Goal: Use online tool/utility: Utilize a website feature to perform a specific function

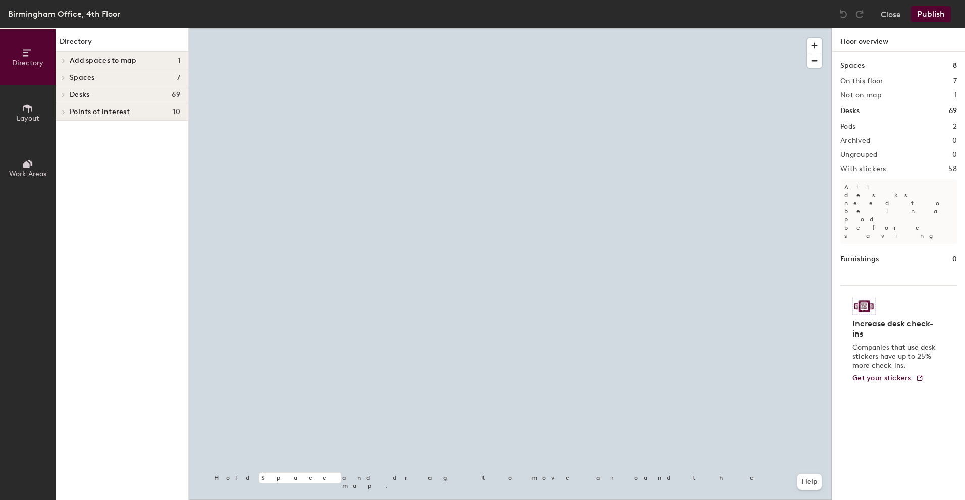
click at [34, 117] on span "Layout" at bounding box center [28, 118] width 23 height 9
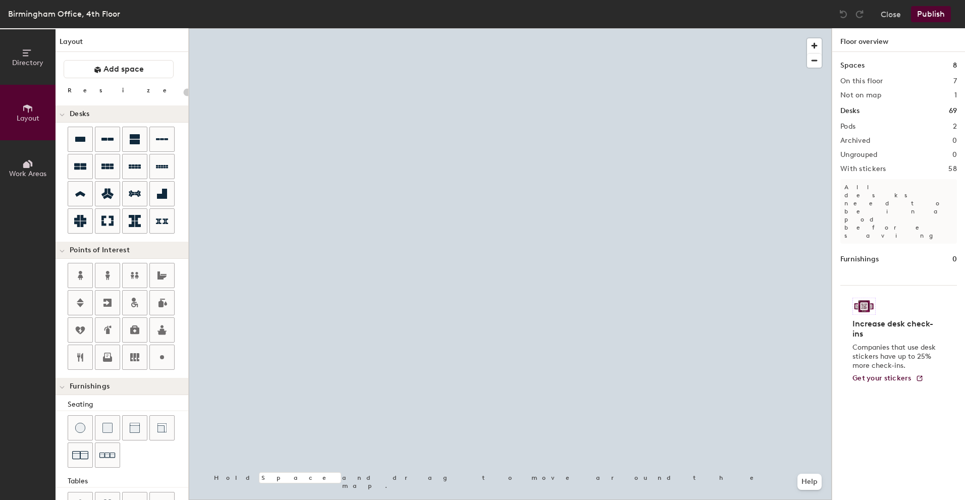
type input "20"
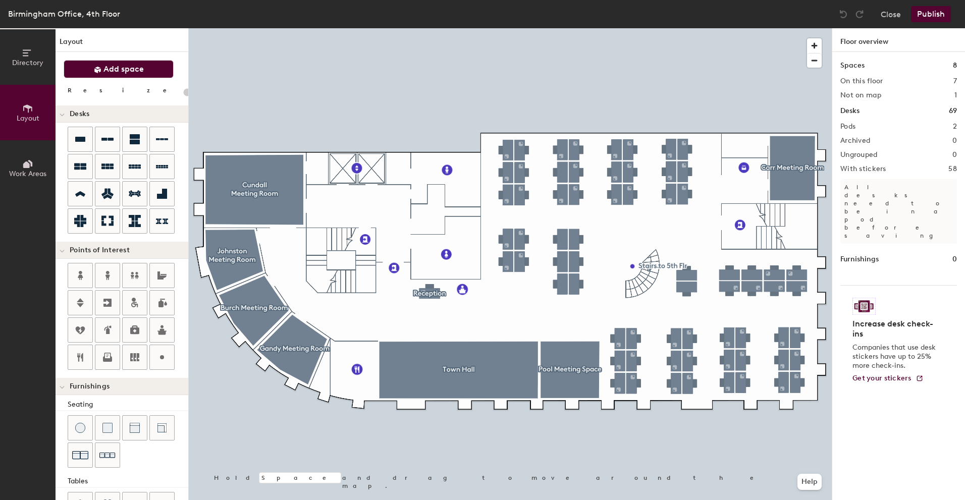
click at [129, 71] on span "Add space" at bounding box center [123, 69] width 40 height 10
click at [26, 172] on span "Work Areas" at bounding box center [27, 173] width 37 height 9
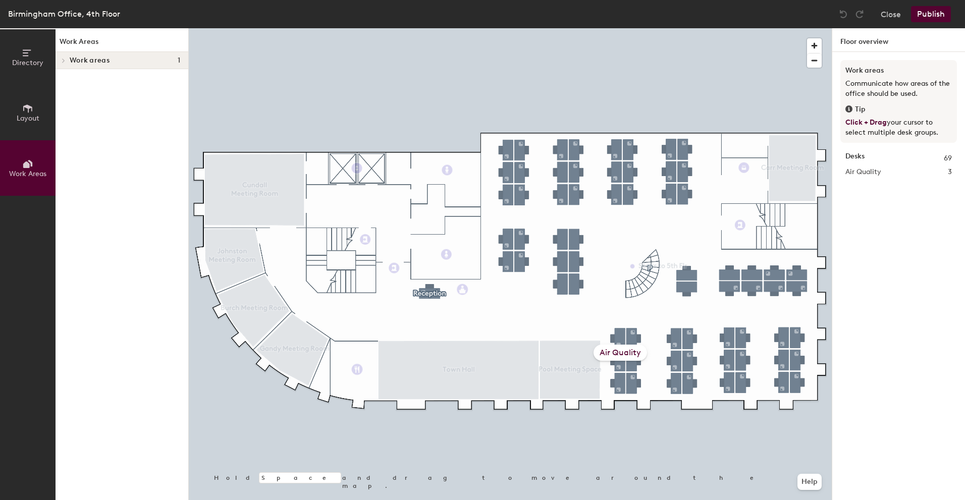
click at [21, 118] on span "Layout" at bounding box center [28, 118] width 23 height 9
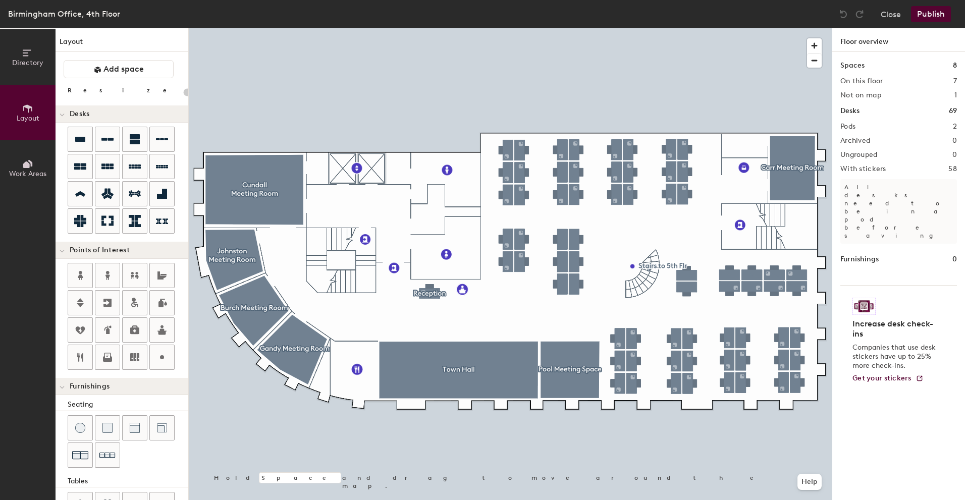
scroll to position [137, 0]
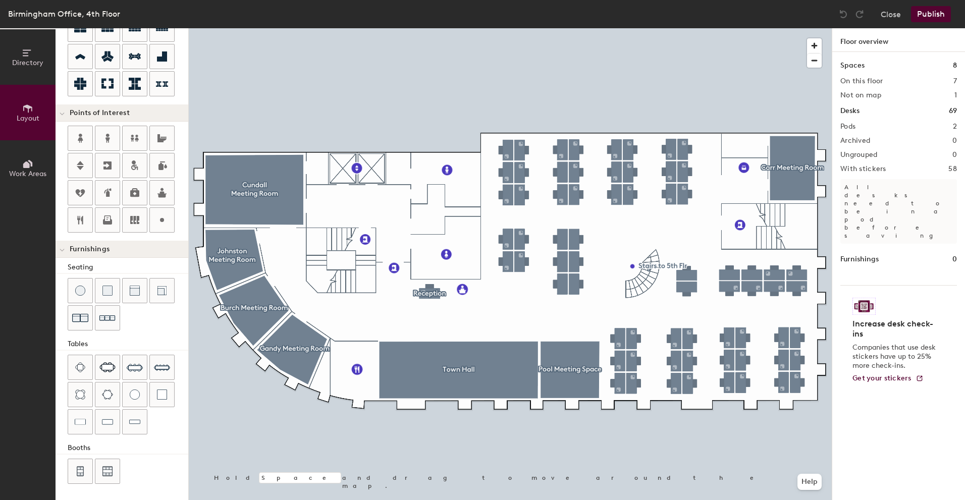
click at [64, 251] on icon at bounding box center [62, 250] width 5 height 4
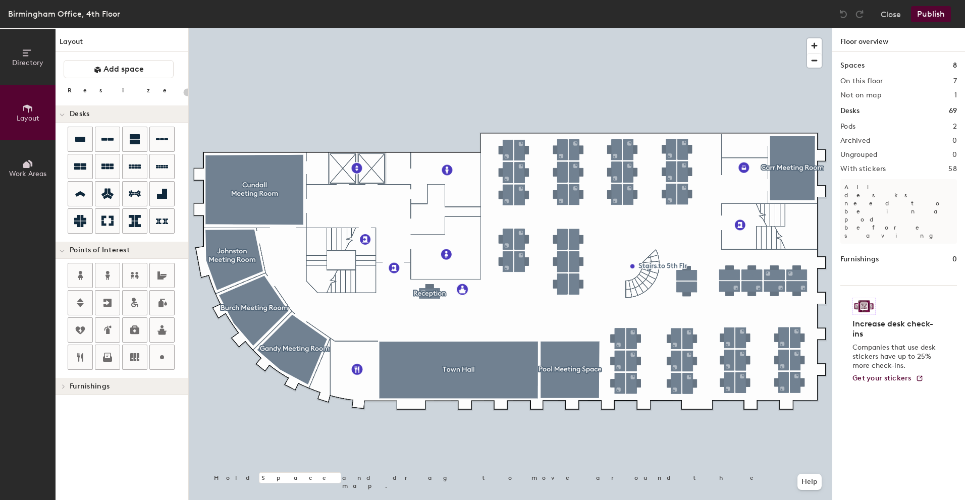
scroll to position [0, 0]
click at [62, 387] on icon at bounding box center [64, 386] width 4 height 5
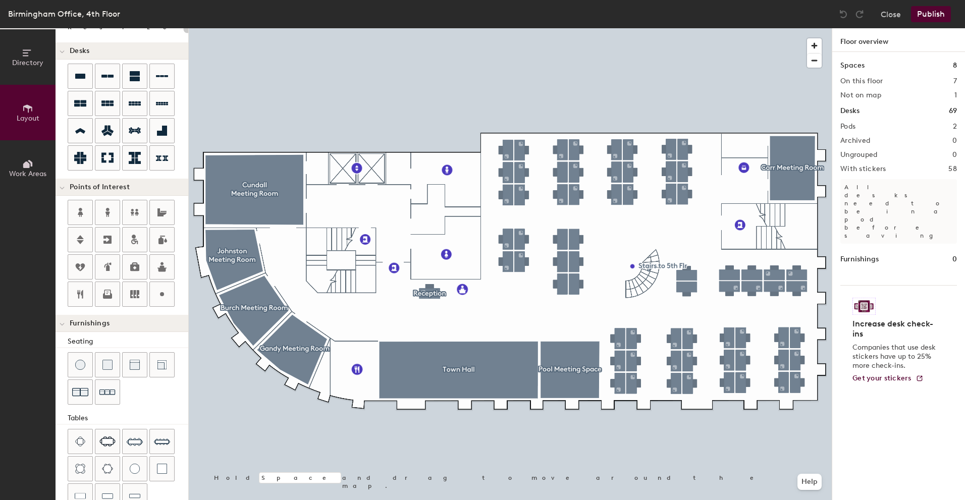
scroll to position [137, 0]
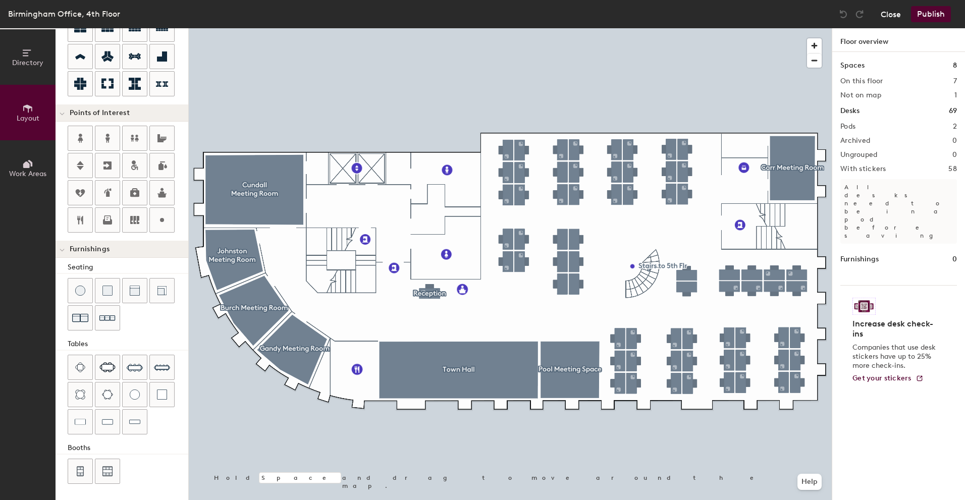
click at [889, 18] on button "Close" at bounding box center [890, 14] width 20 height 16
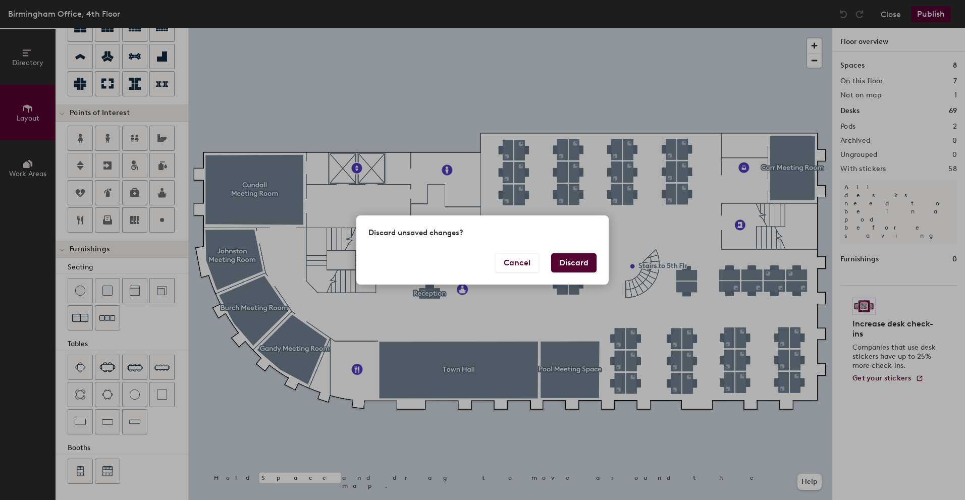
click at [583, 267] on button "Discard" at bounding box center [573, 262] width 45 height 19
type input "20"
